Goal: Task Accomplishment & Management: Complete application form

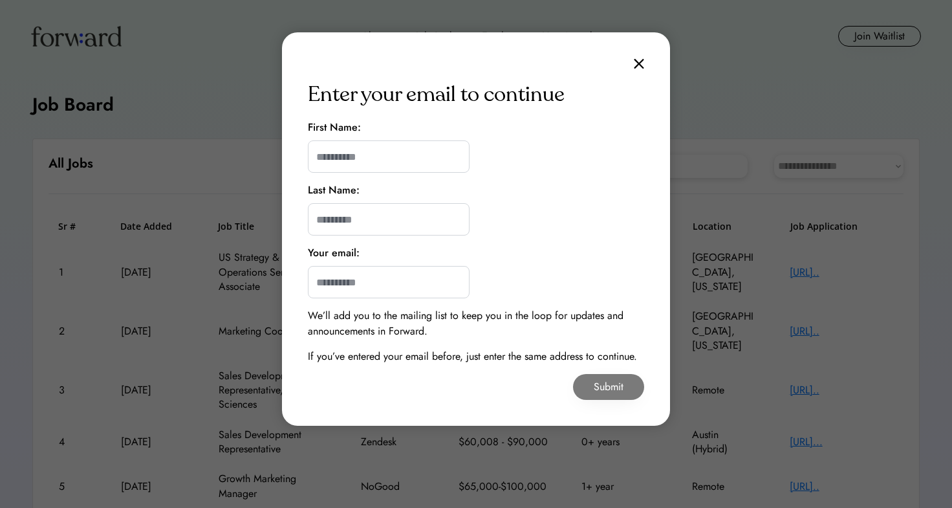
click at [643, 71] on div "Enter your email to continue First Name: Last Name: Your email: We’ll add you t…" at bounding box center [476, 228] width 388 height 393
click at [641, 61] on img at bounding box center [639, 63] width 10 height 11
click at [642, 61] on img at bounding box center [639, 63] width 10 height 11
click at [641, 61] on img at bounding box center [639, 63] width 10 height 11
click at [640, 61] on img at bounding box center [639, 63] width 10 height 11
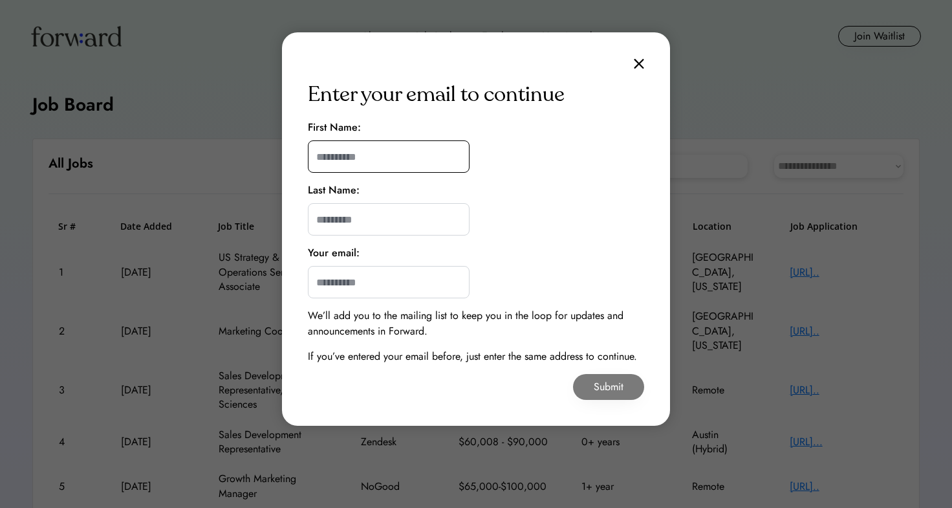
click at [351, 162] on input "input" at bounding box center [389, 156] width 162 height 32
click at [383, 154] on input "input" at bounding box center [389, 156] width 162 height 32
type input "*****"
type input "*********"
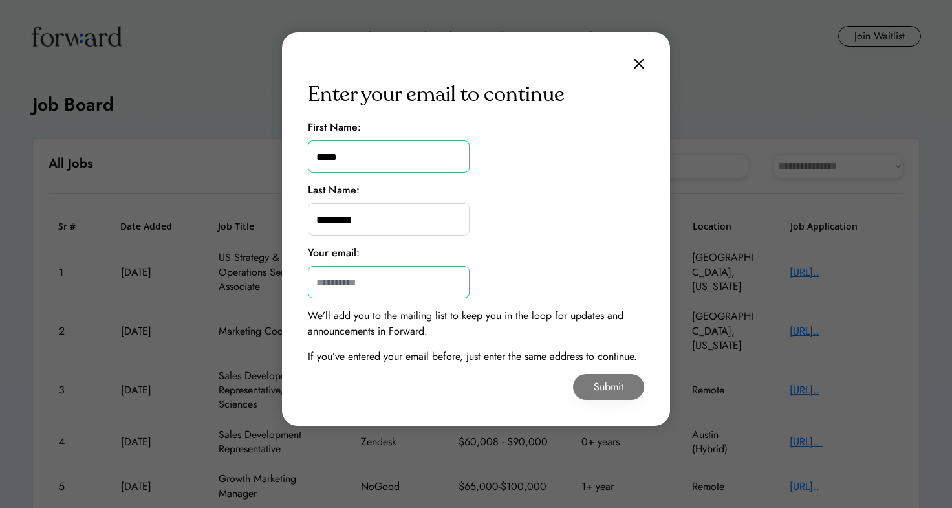
click at [390, 280] on input "email" at bounding box center [389, 282] width 162 height 32
click at [637, 67] on img at bounding box center [639, 63] width 10 height 11
click at [637, 55] on div "Enter your email to continue First Name: Last Name: Your email: We’ll add you t…" at bounding box center [476, 228] width 388 height 393
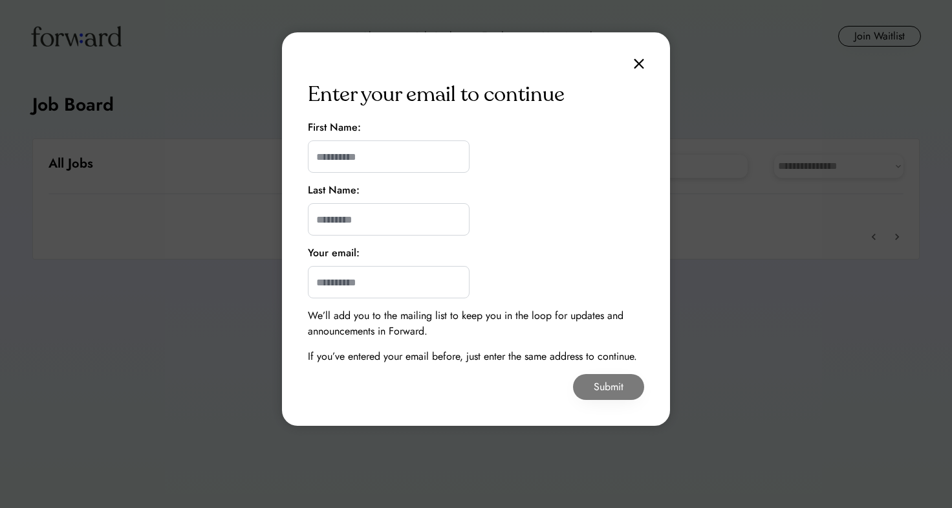
click at [634, 63] on img at bounding box center [639, 63] width 10 height 11
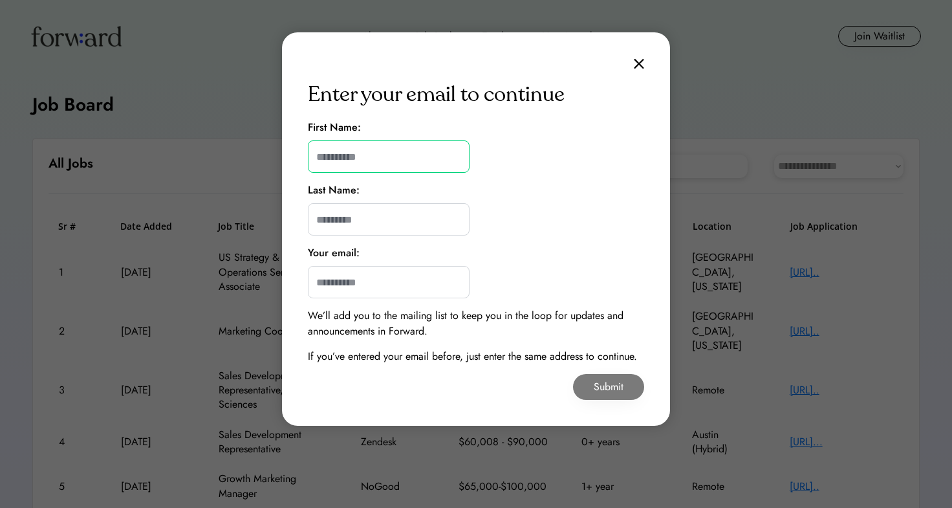
click at [409, 146] on input "input" at bounding box center [389, 156] width 162 height 32
type input "*****"
type input "*********"
click at [382, 276] on input "email" at bounding box center [389, 282] width 162 height 32
type input "**********"
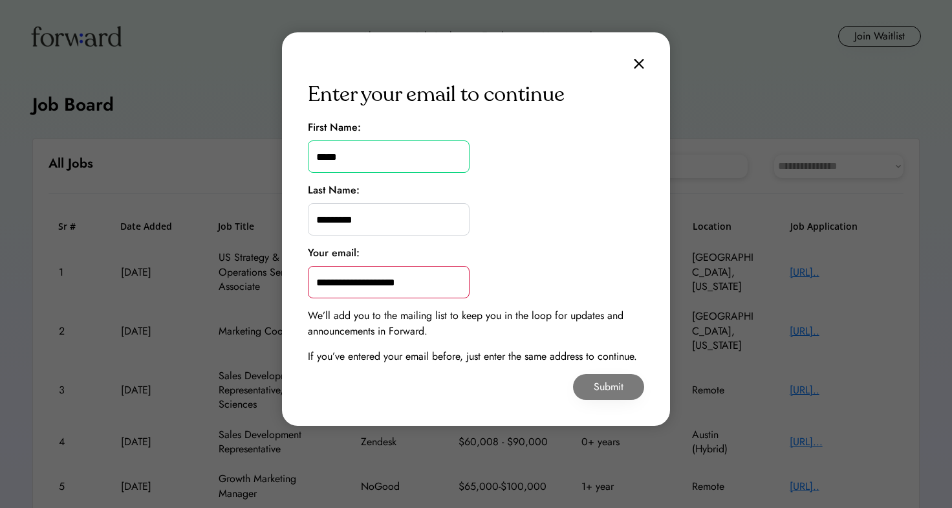
click at [596, 383] on button "Submit" at bounding box center [608, 387] width 71 height 26
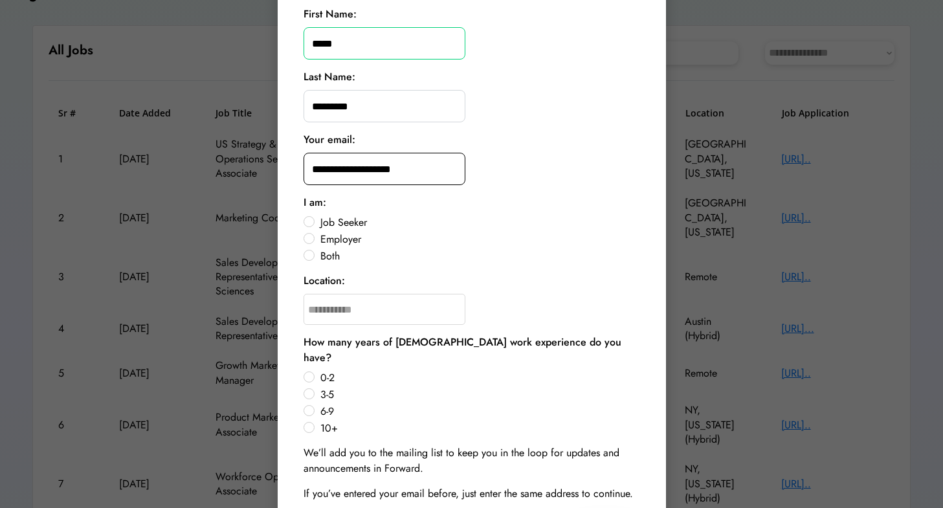
scroll to position [129, 0]
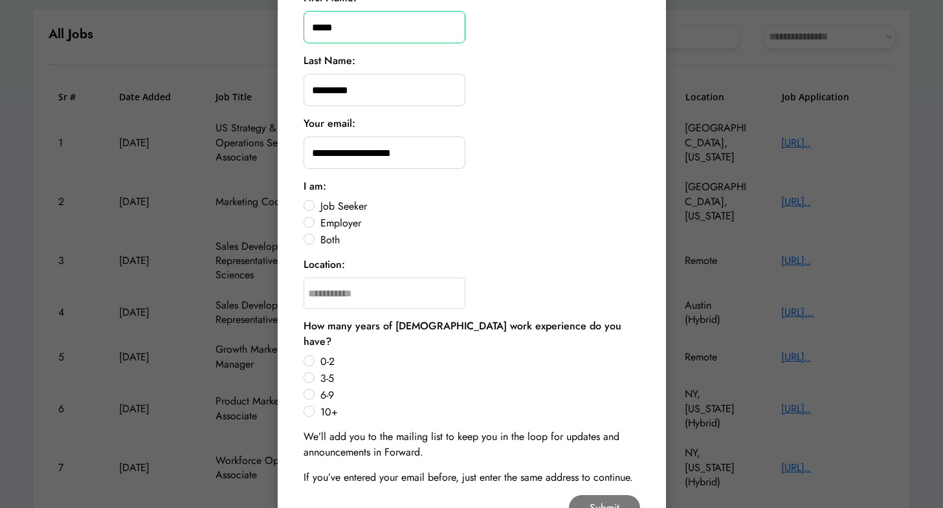
click at [316, 203] on label "Job Seeker" at bounding box center [478, 206] width 324 height 10
click at [351, 289] on input "text" at bounding box center [384, 293] width 162 height 31
type input "*****"
type input "**********"
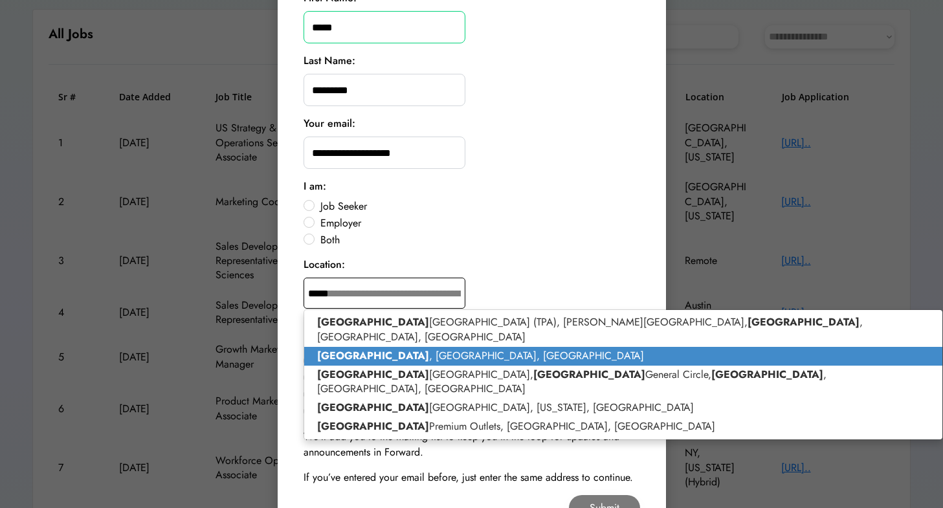
click at [382, 347] on p "[GEOGRAPHIC_DATA] , [GEOGRAPHIC_DATA], [GEOGRAPHIC_DATA]" at bounding box center [623, 356] width 639 height 19
type input "**********"
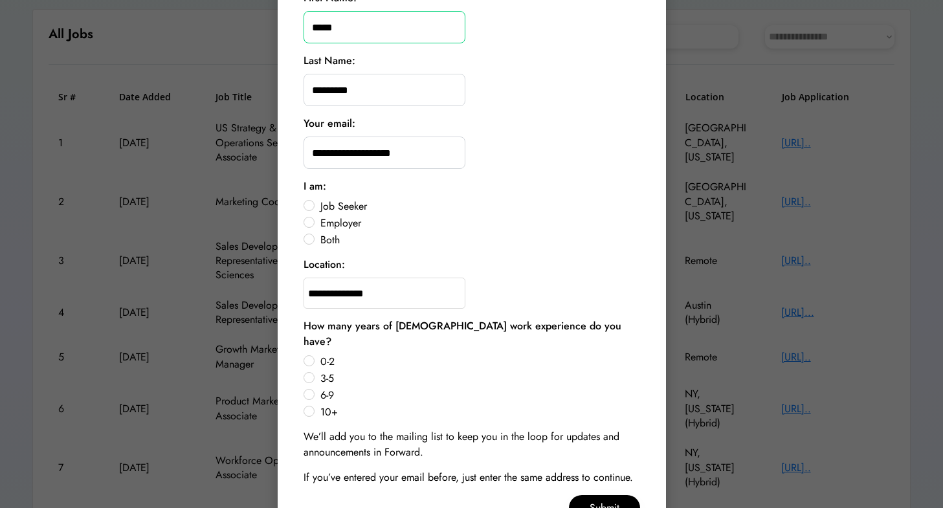
click at [314, 396] on div "0-2 3-5 6-9 10+" at bounding box center [471, 387] width 336 height 65
click at [316, 407] on label "10+" at bounding box center [478, 412] width 324 height 10
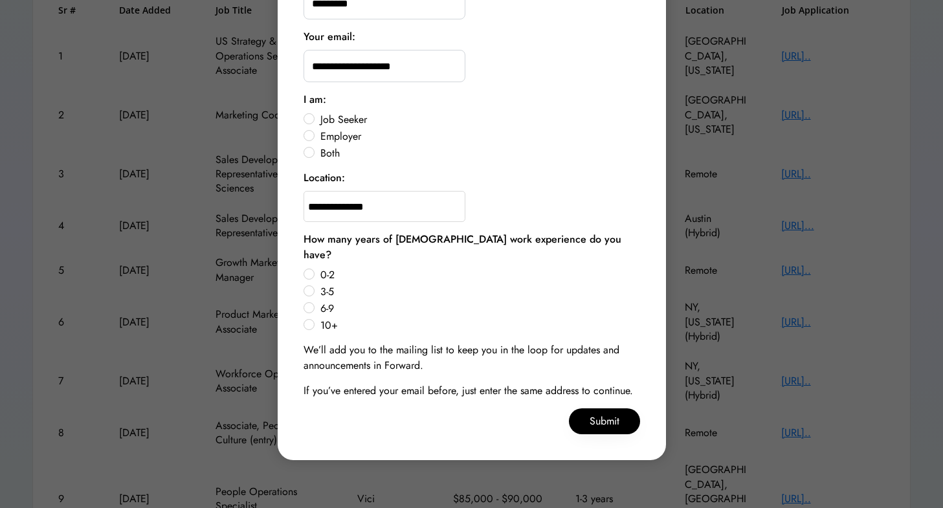
scroll to position [266, 0]
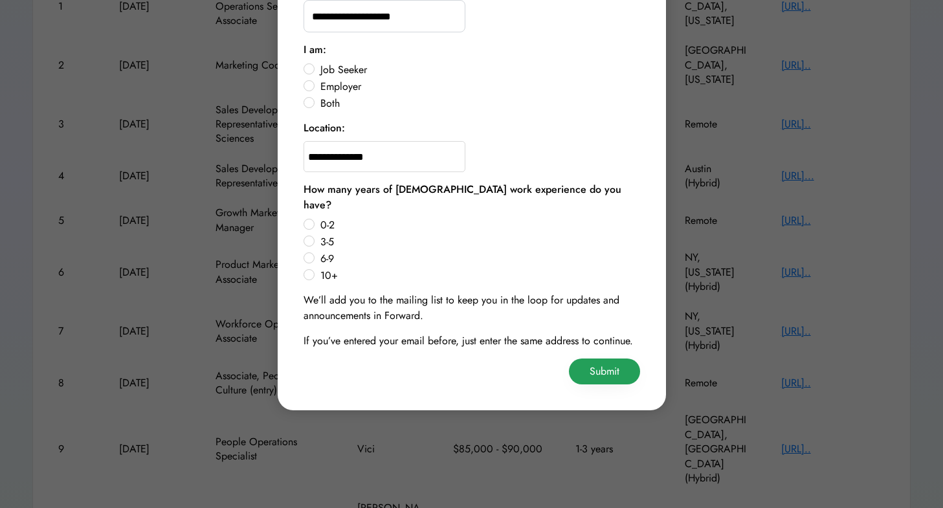
click at [594, 362] on button "Submit" at bounding box center [604, 371] width 71 height 26
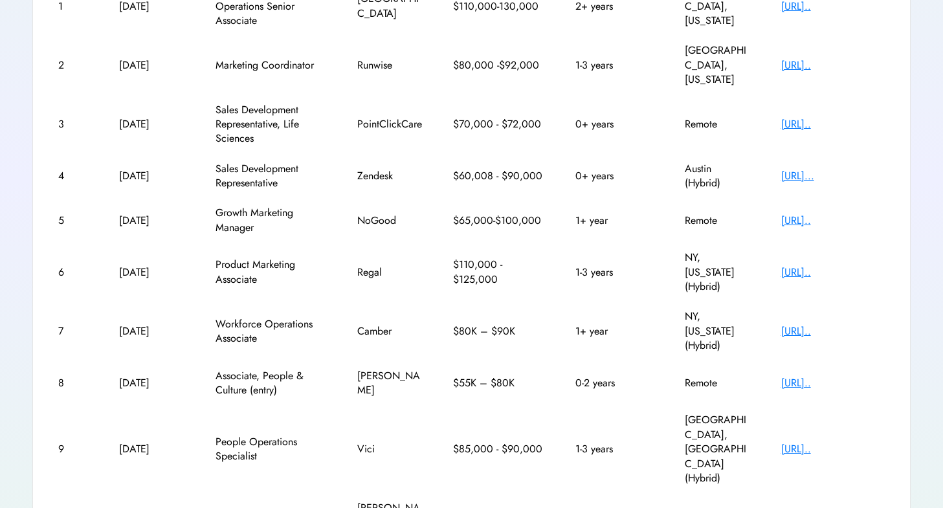
click at [791, 376] on div "[URL].." at bounding box center [833, 383] width 104 height 14
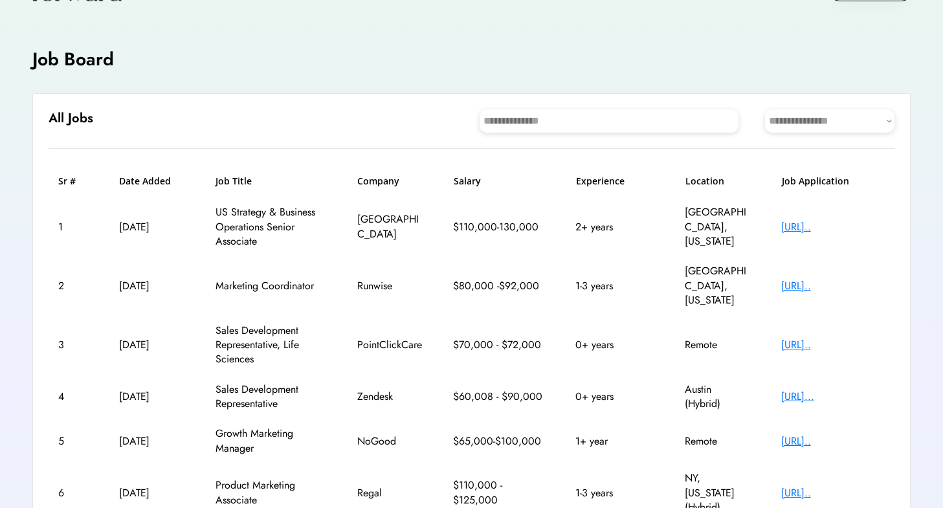
scroll to position [0, 0]
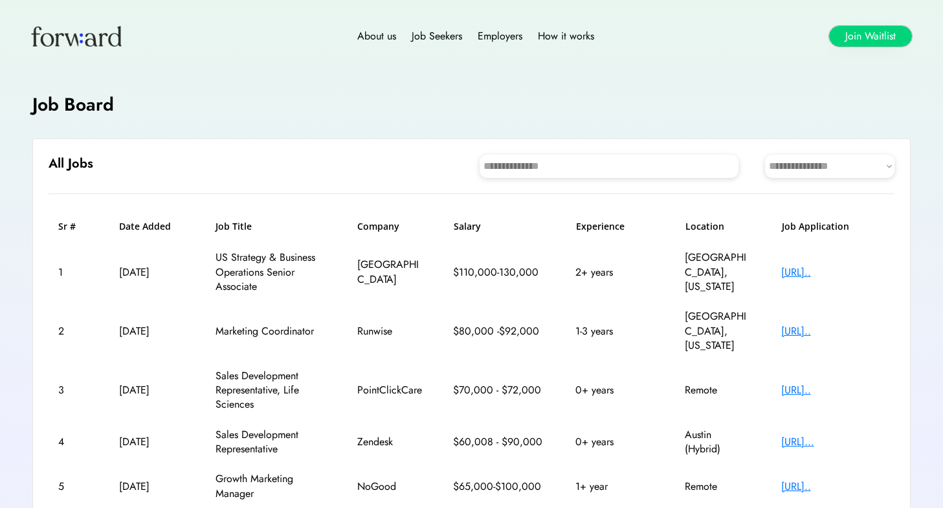
click at [837, 41] on button "Join Waitlist" at bounding box center [870, 36] width 83 height 21
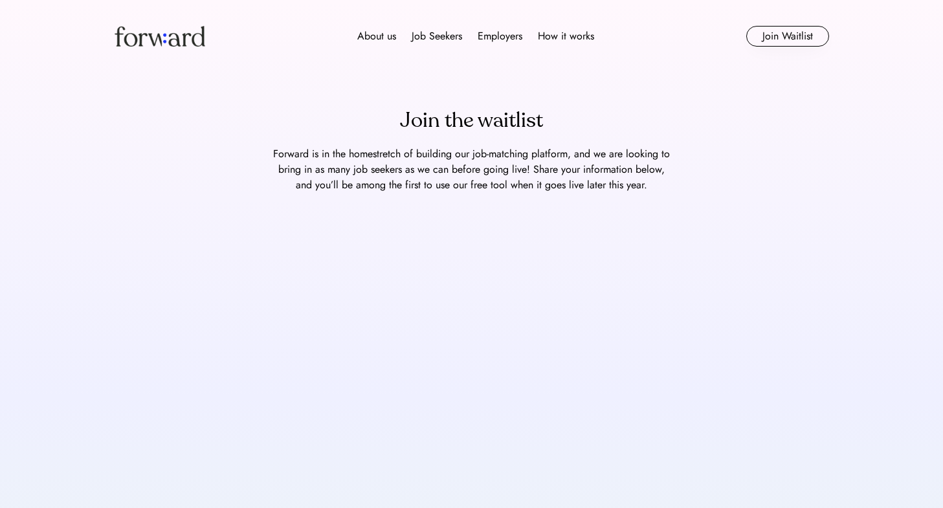
click at [183, 41] on img at bounding box center [160, 36] width 91 height 21
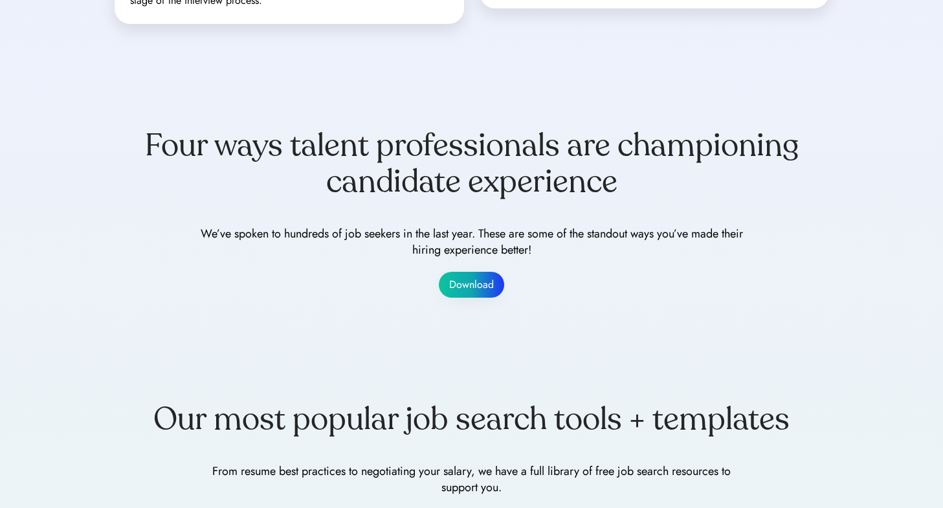
scroll to position [1359, 0]
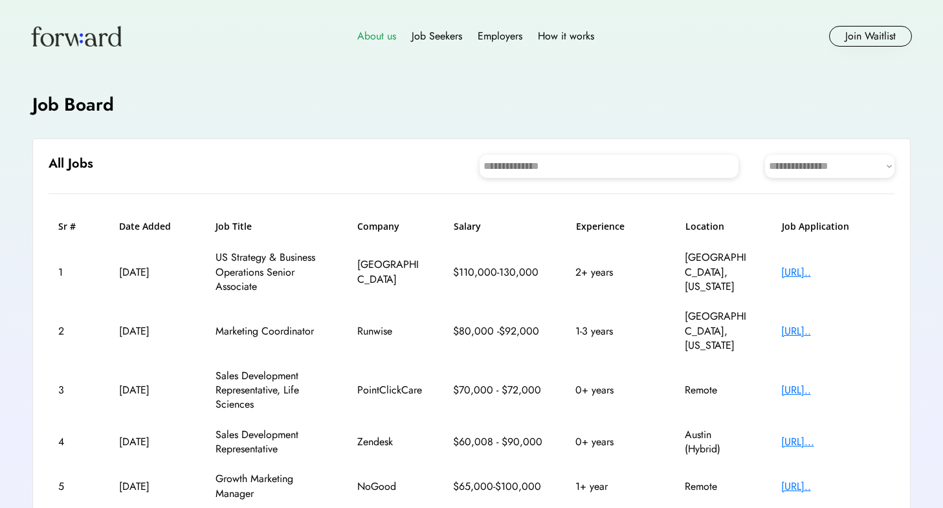
drag, startPoint x: 380, startPoint y: 39, endPoint x: 368, endPoint y: 38, distance: 12.4
click at [368, 38] on div "About us" at bounding box center [376, 36] width 39 height 16
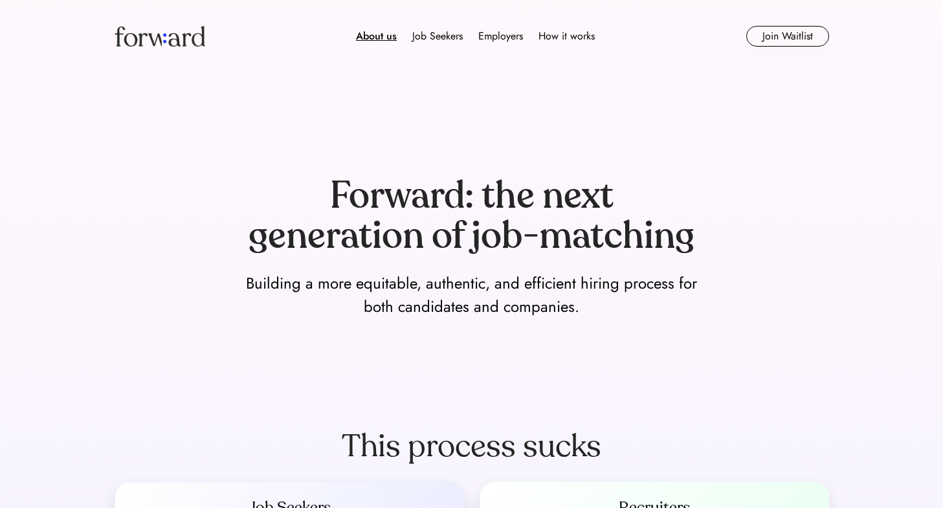
scroll to position [194, 0]
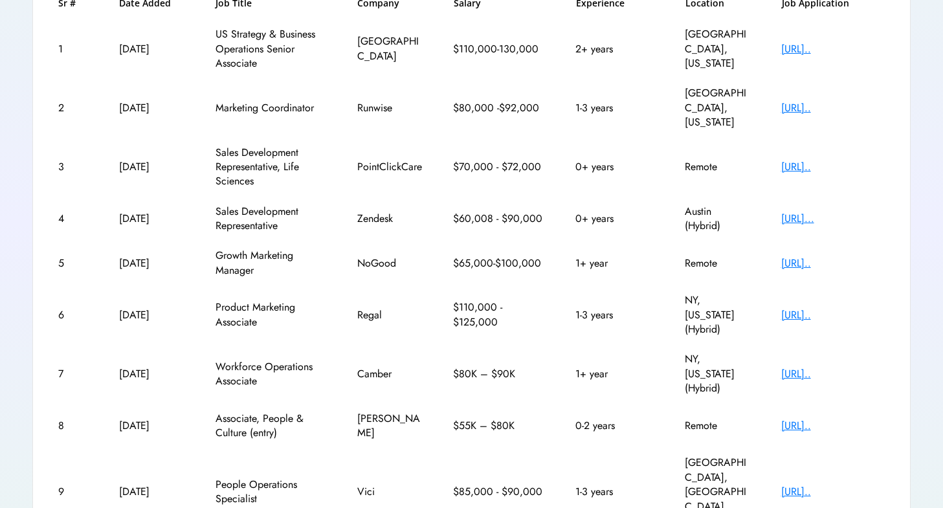
scroll to position [266, 0]
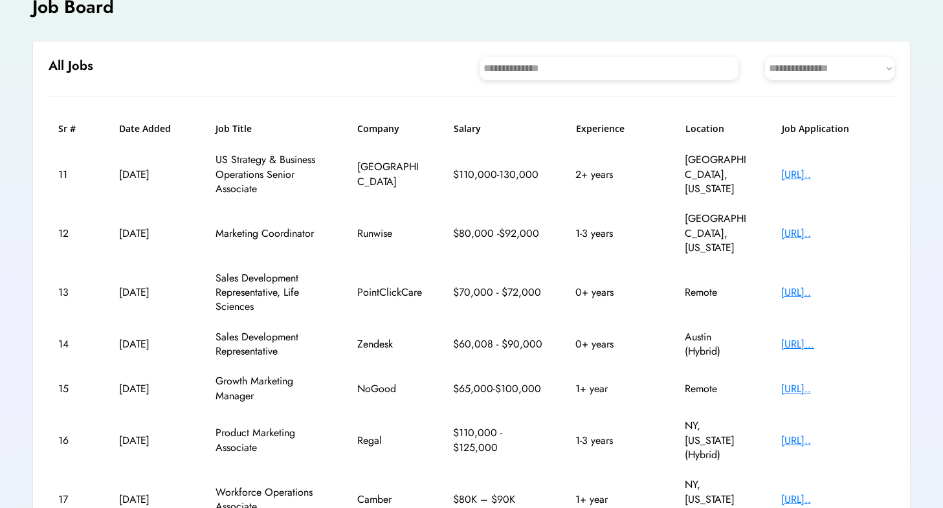
scroll to position [82, 0]
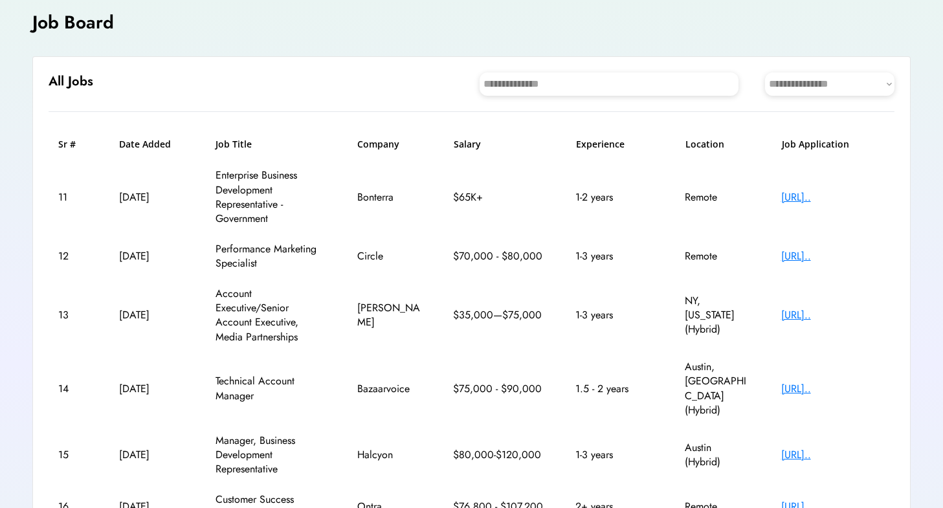
click at [837, 82] on select "**********" at bounding box center [829, 83] width 129 height 23
select select "********"
click at [765, 72] on select "**********" at bounding box center [829, 83] width 129 height 23
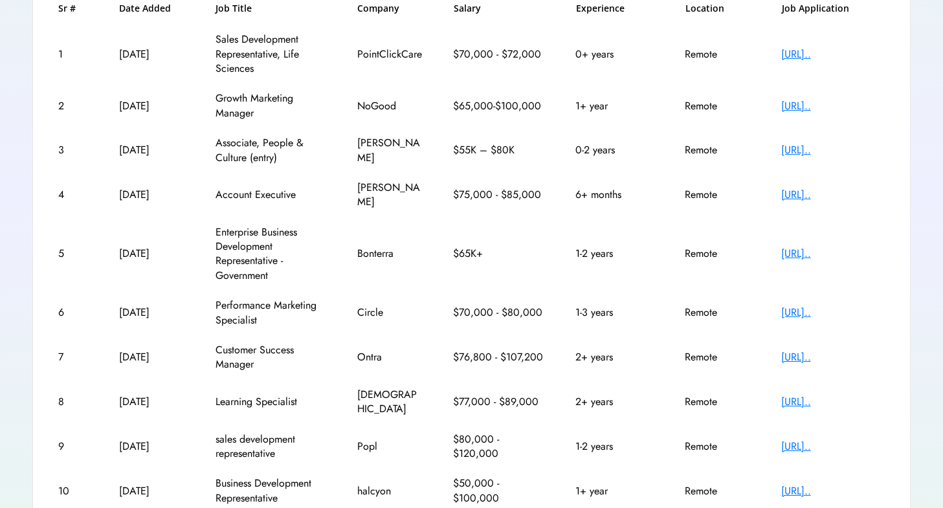
scroll to position [280, 0]
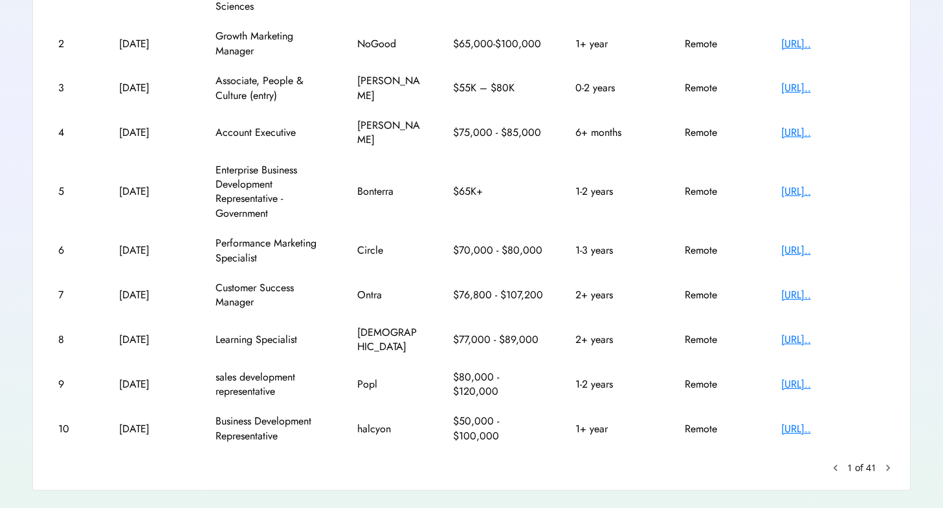
drag, startPoint x: 886, startPoint y: 437, endPoint x: 886, endPoint y: 476, distance: 38.8
drag, startPoint x: 886, startPoint y: 476, endPoint x: 889, endPoint y: 439, distance: 36.4
drag, startPoint x: 889, startPoint y: 439, endPoint x: 875, endPoint y: 469, distance: 32.7
drag, startPoint x: 875, startPoint y: 469, endPoint x: 885, endPoint y: 444, distance: 26.8
click at [885, 461] on text "chevron_right" at bounding box center [887, 467] width 13 height 13
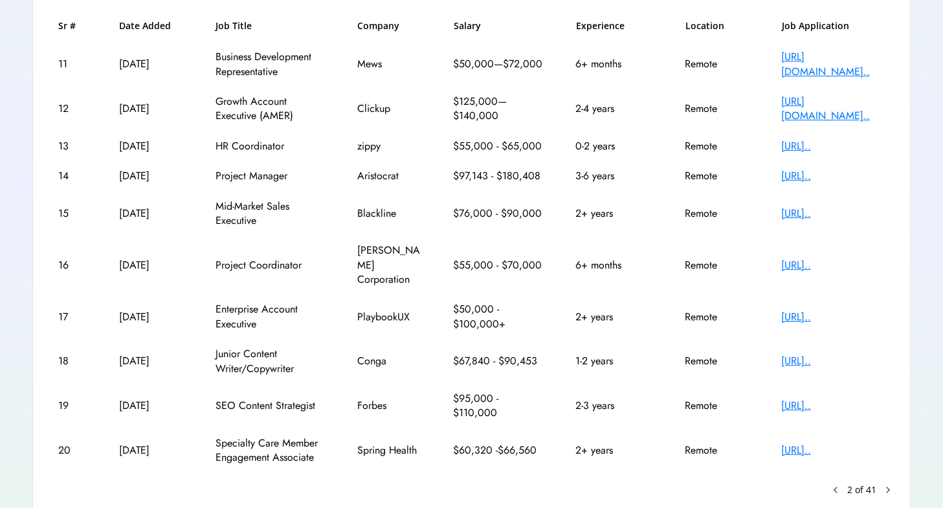
scroll to position [232, 0]
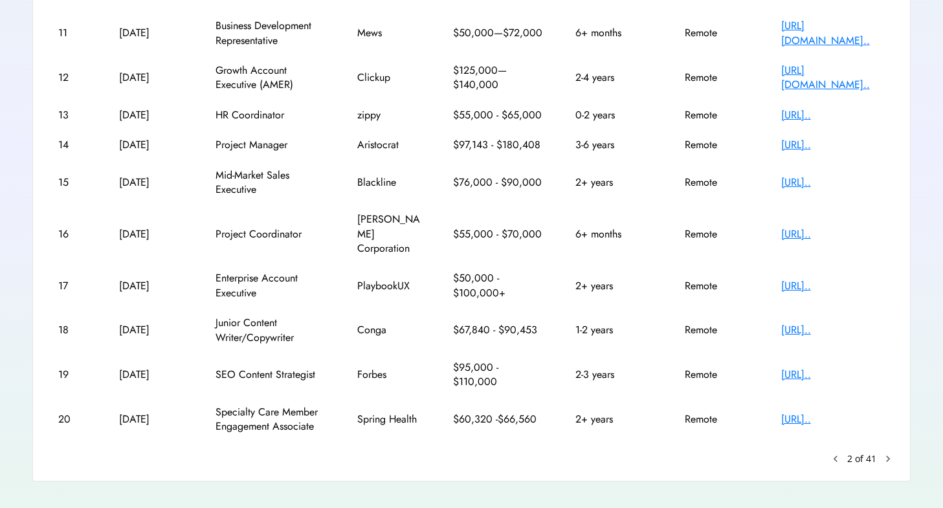
click at [883, 452] on text "chevron_right" at bounding box center [887, 458] width 13 height 13
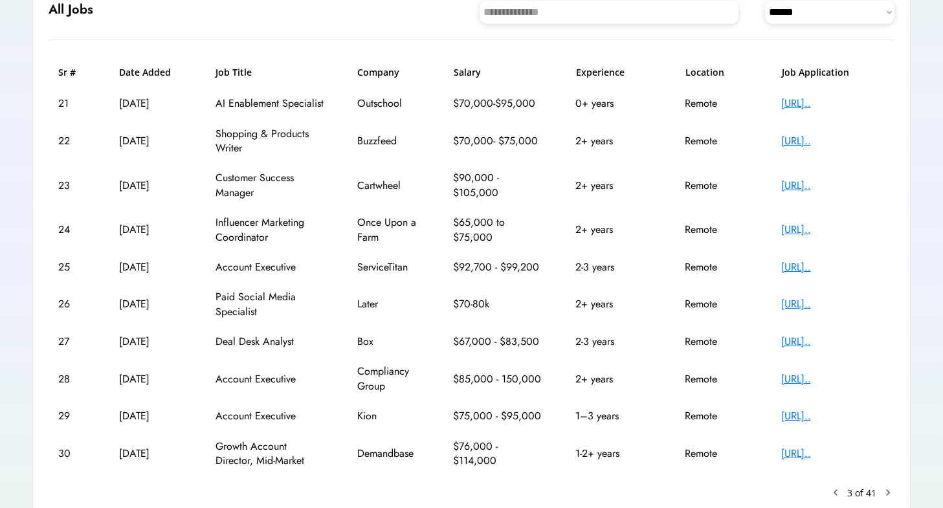
scroll to position [208, 0]
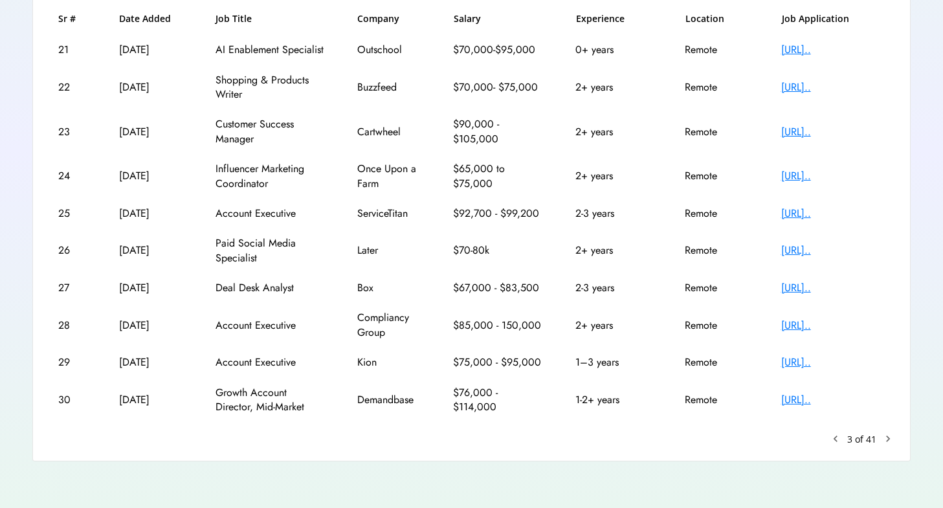
click at [891, 434] on text "chevron_right" at bounding box center [887, 438] width 13 height 13
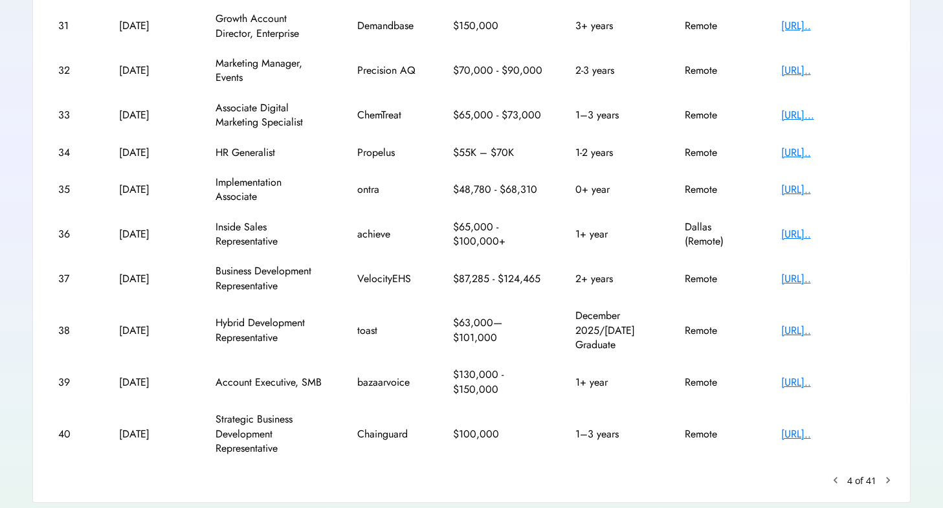
scroll to position [241, 0]
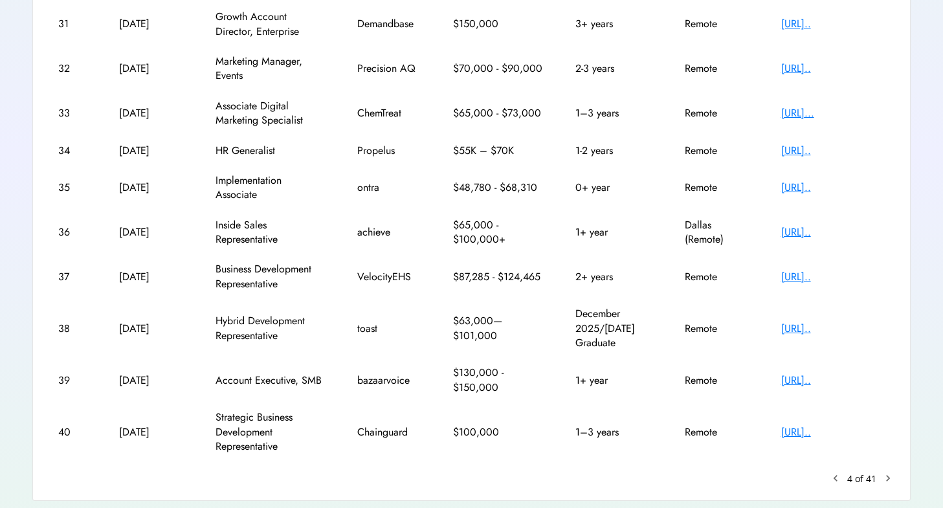
click at [888, 480] on text "chevron_right" at bounding box center [887, 478] width 13 height 13
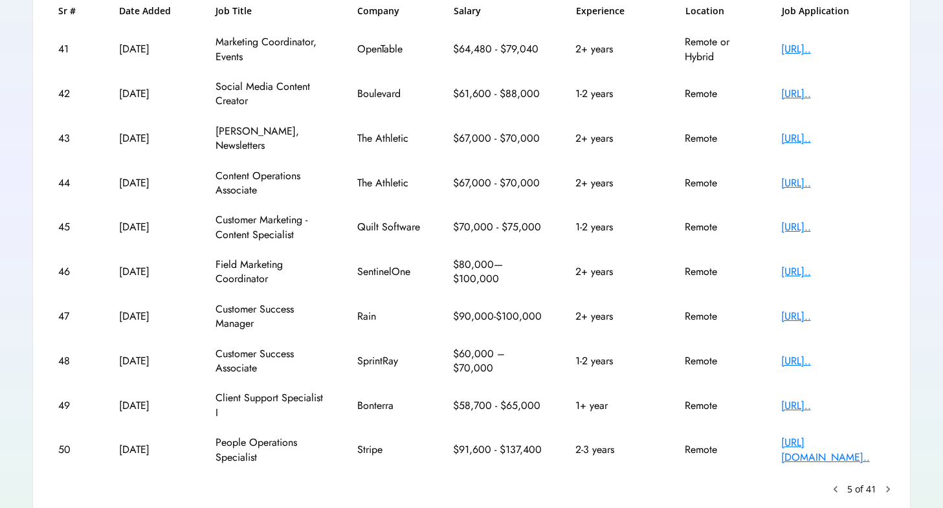
scroll to position [215, 0]
click at [890, 483] on text "chevron_right" at bounding box center [887, 489] width 13 height 13
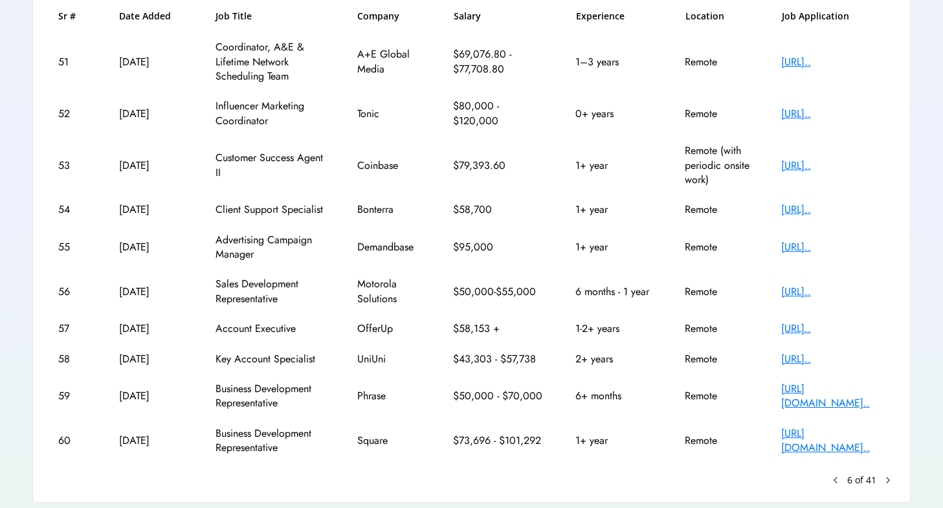
scroll to position [211, 0]
click at [889, 479] on text "chevron_right" at bounding box center [887, 479] width 13 height 13
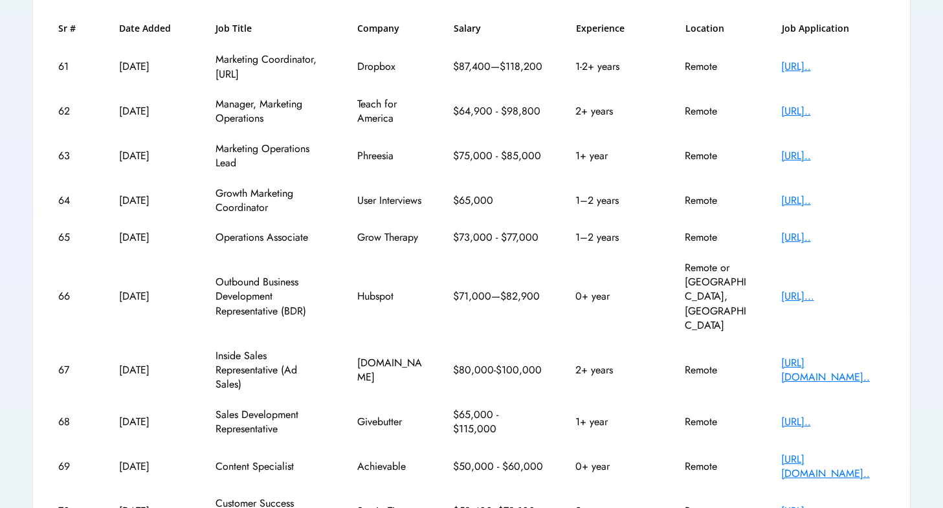
scroll to position [266, 0]
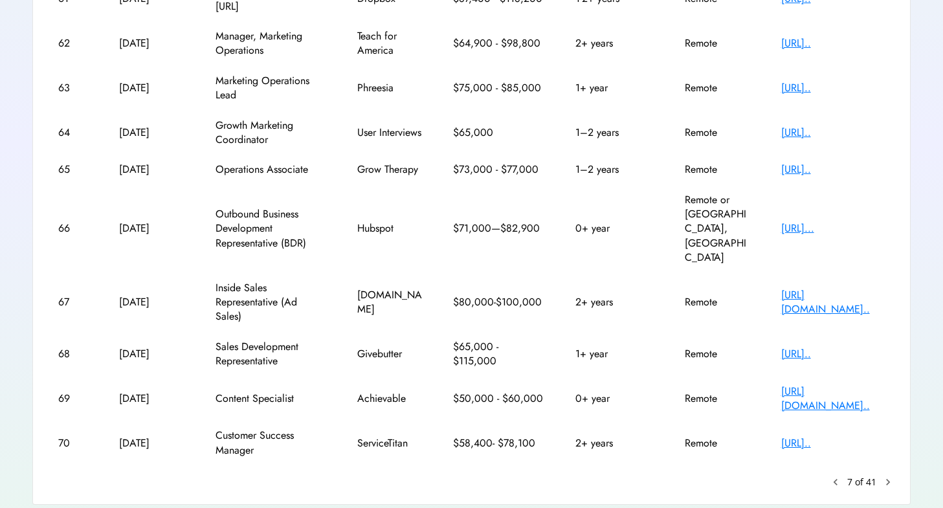
click at [883, 476] on text "chevron_right" at bounding box center [887, 482] width 13 height 13
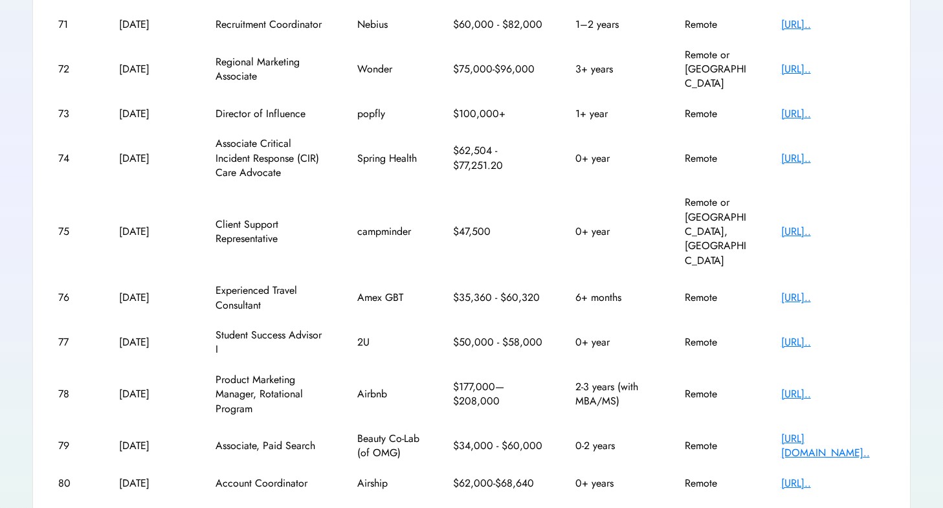
scroll to position [234, 0]
click at [888, 507] on text "chevron_right" at bounding box center [887, 514] width 13 height 13
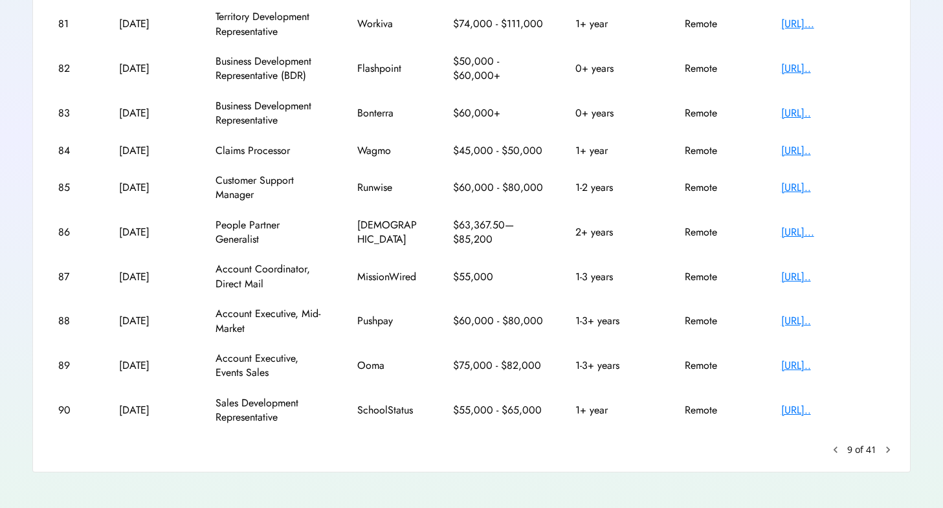
scroll to position [252, 0]
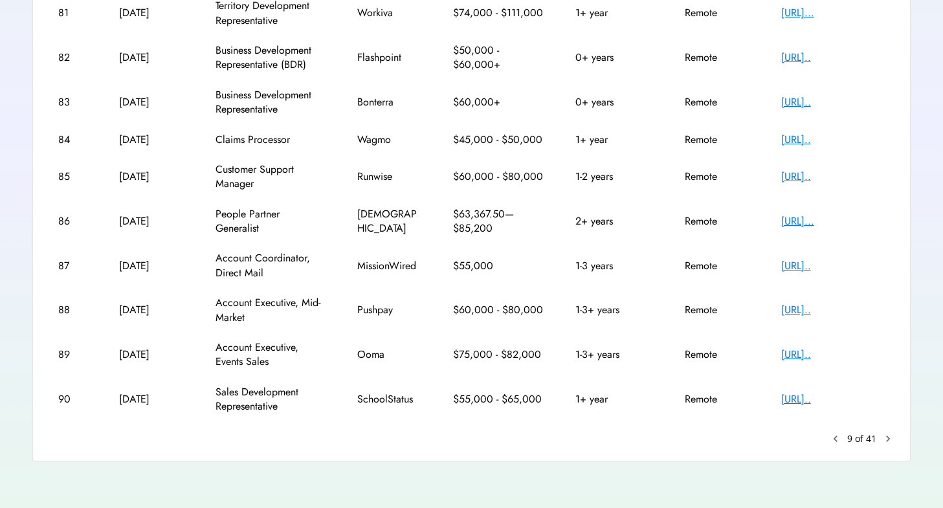
click at [886, 438] on text "chevron_right" at bounding box center [887, 438] width 13 height 13
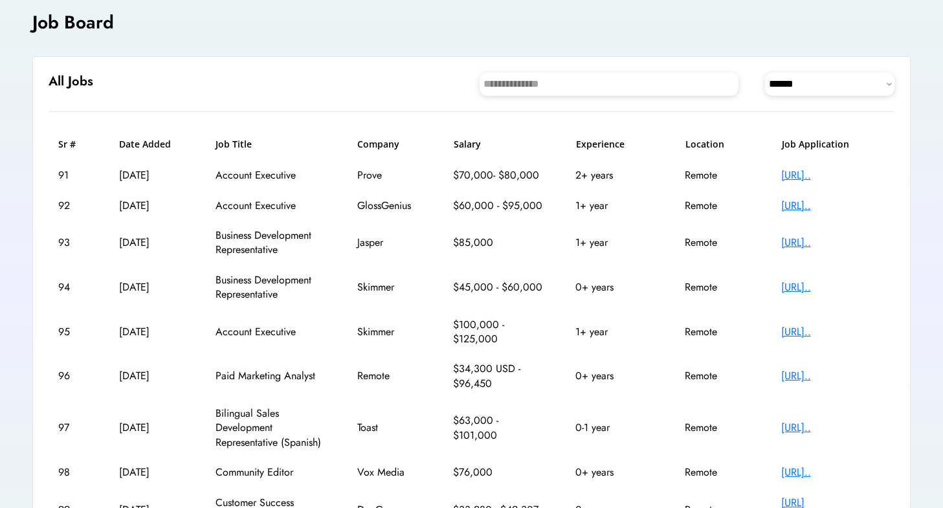
scroll to position [223, 0]
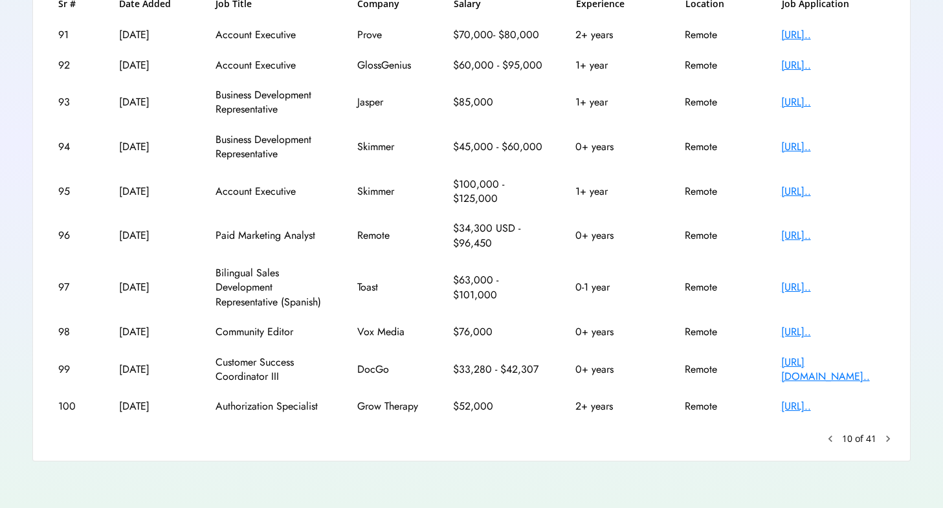
click at [886, 439] on text "chevron_right" at bounding box center [887, 438] width 13 height 13
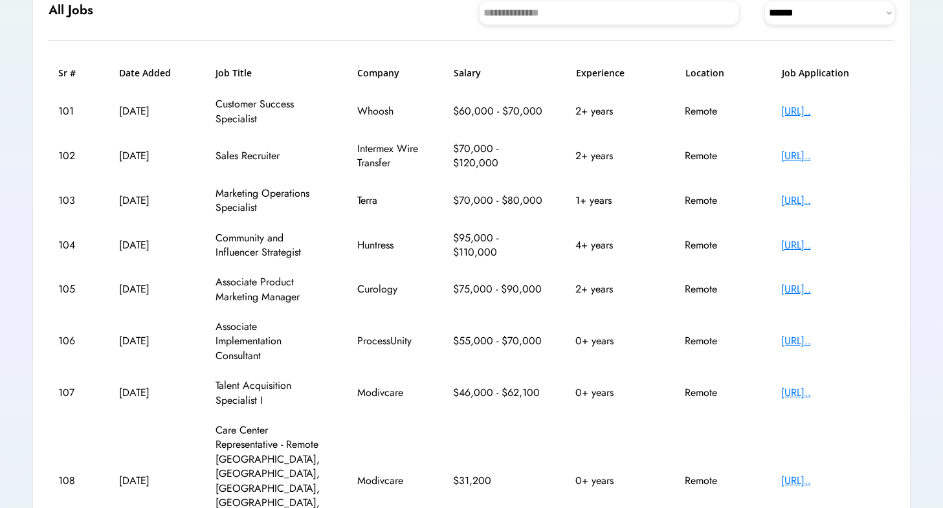
scroll to position [82, 0]
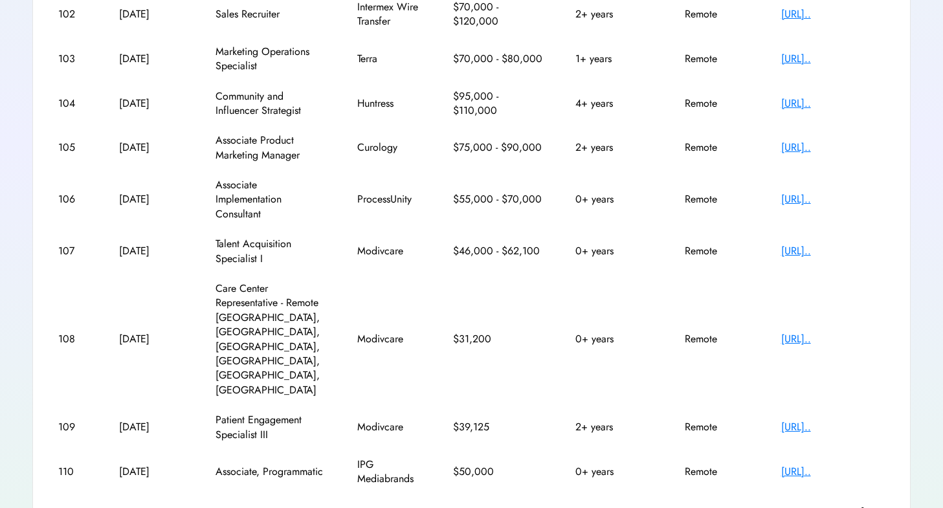
click at [886, 505] on text "chevron_right" at bounding box center [887, 511] width 13 height 13
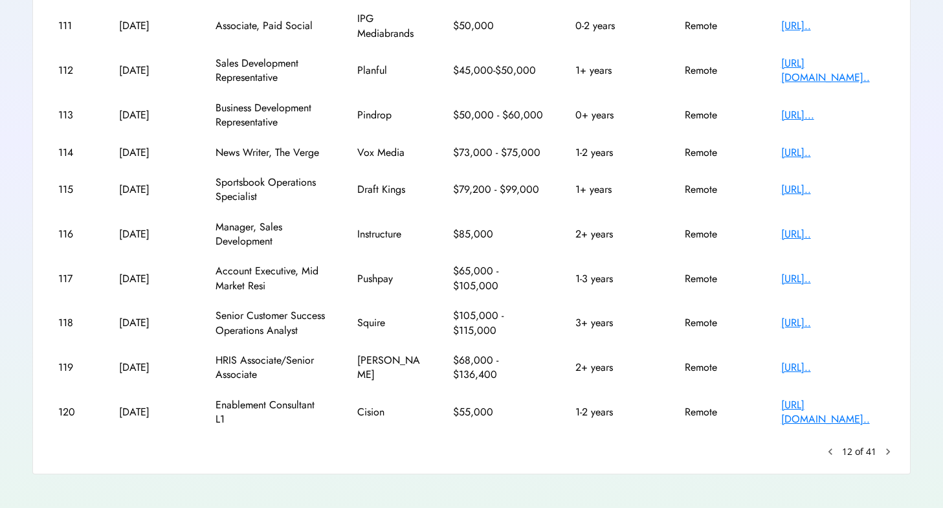
scroll to position [243, 0]
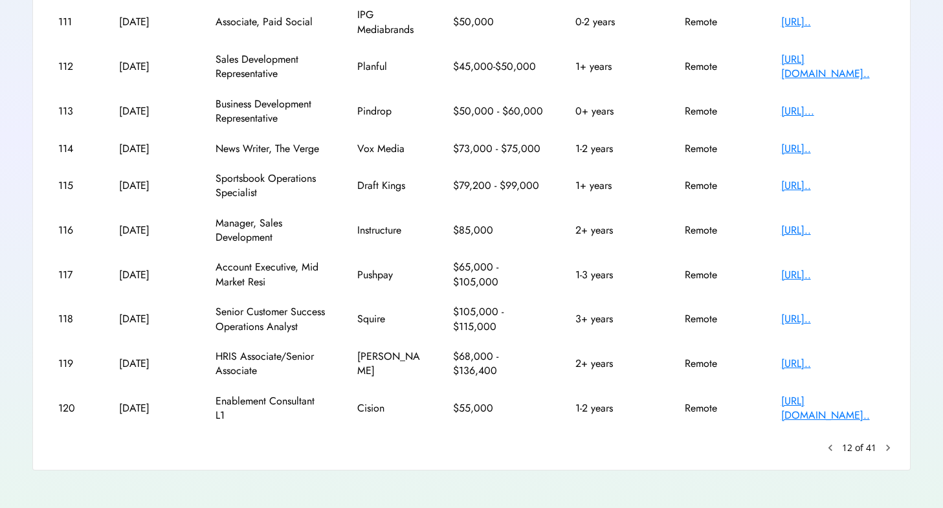
click at [892, 454] on text "chevron_right" at bounding box center [887, 447] width 13 height 13
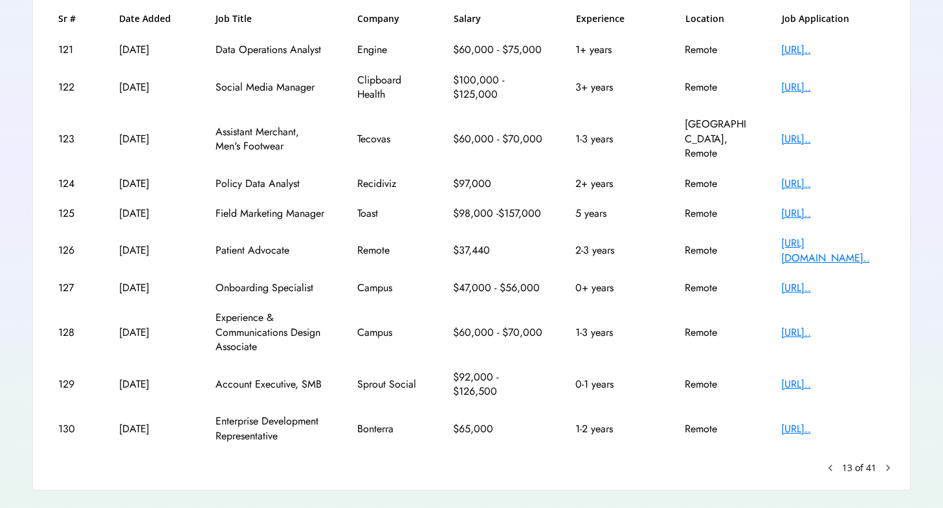
scroll to position [223, 0]
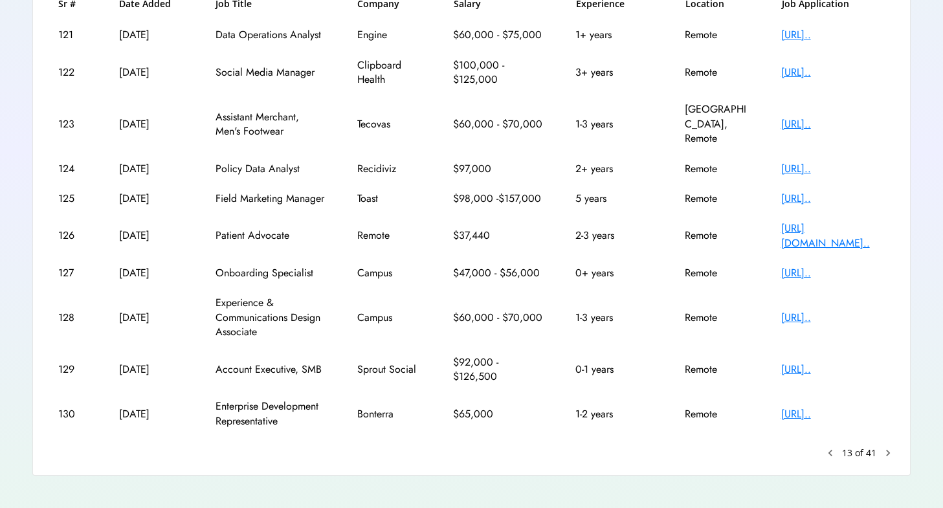
click at [887, 446] on text "chevron_right" at bounding box center [887, 452] width 13 height 13
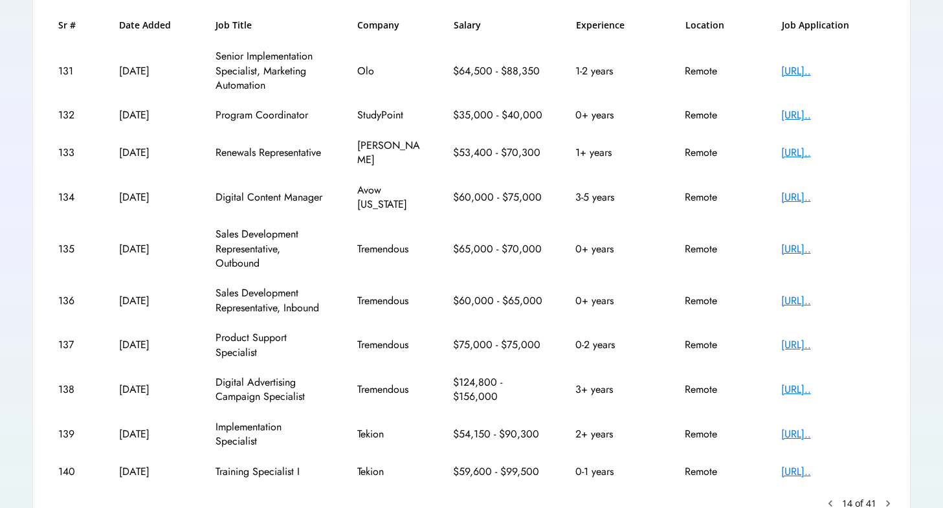
scroll to position [252, 0]
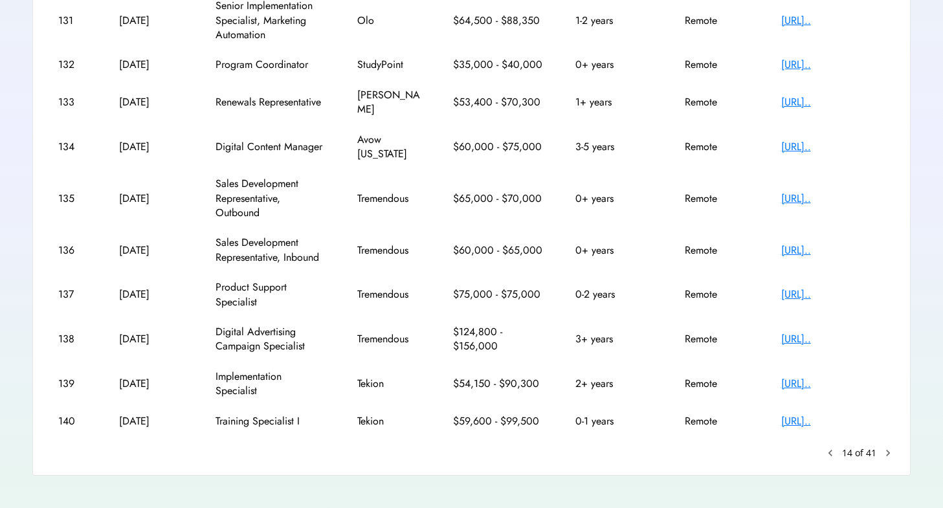
click at [890, 446] on text "chevron_right" at bounding box center [887, 452] width 13 height 13
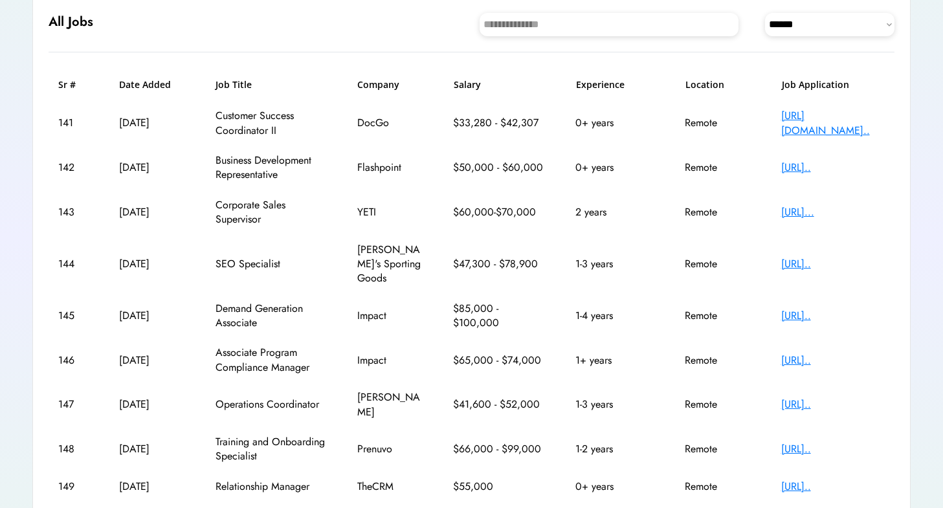
scroll to position [0, 0]
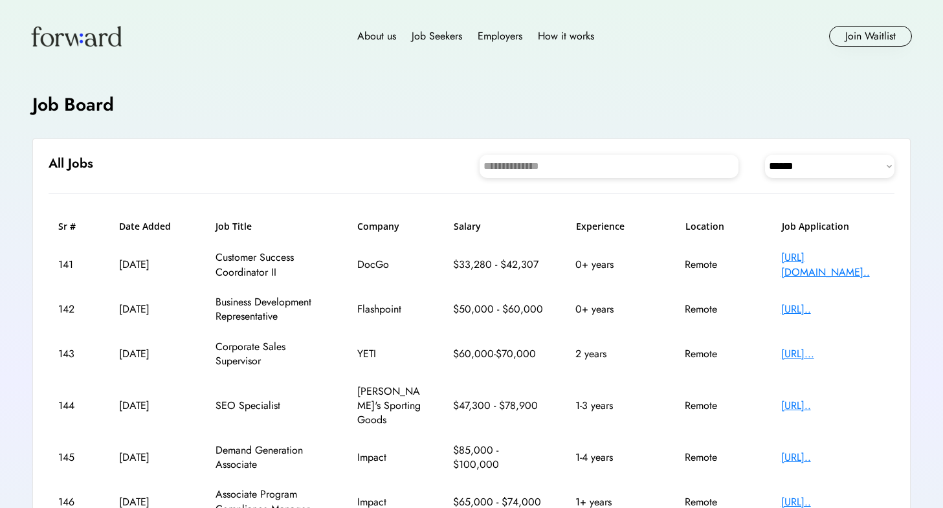
drag, startPoint x: 628, startPoint y: 269, endPoint x: 705, endPoint y: 108, distance: 178.9
click at [631, 264] on div "0+ years" at bounding box center [614, 265] width 78 height 14
